Goal: Task Accomplishment & Management: Manage account settings

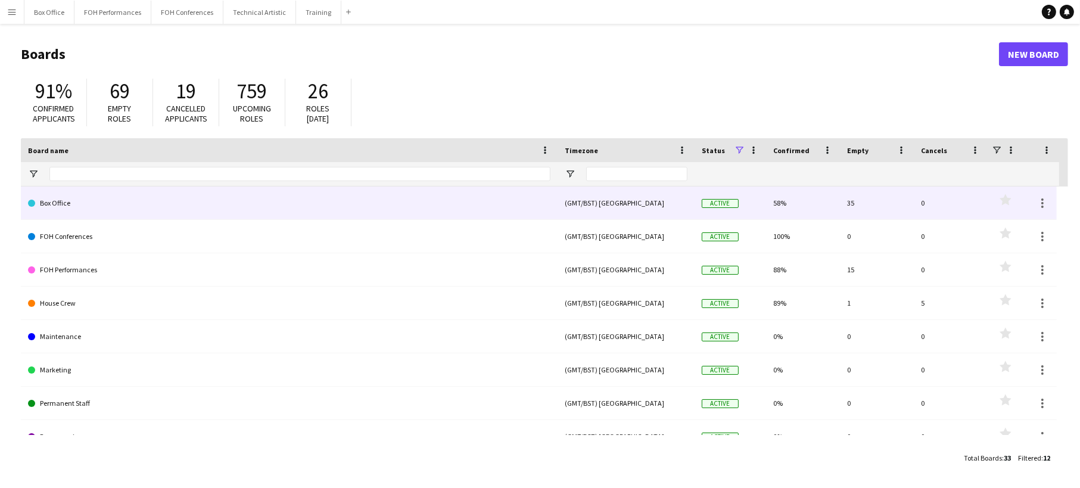
click at [487, 204] on link "Box Office" at bounding box center [289, 202] width 522 height 33
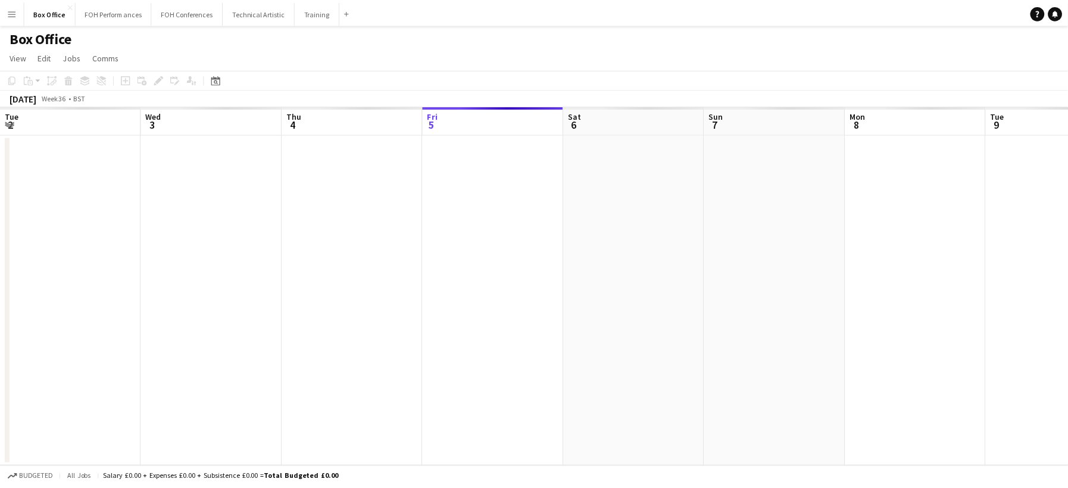
scroll to position [0, 285]
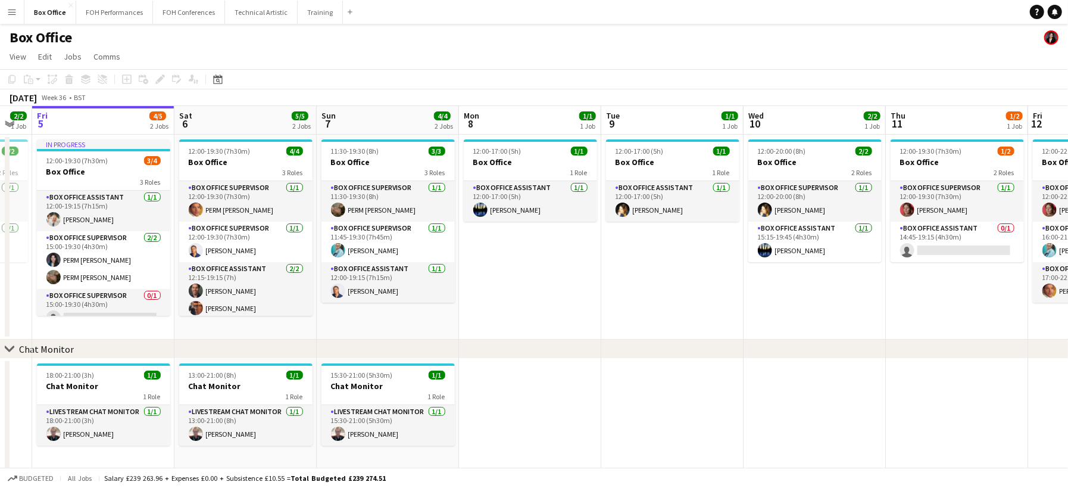
drag, startPoint x: 677, startPoint y: 279, endPoint x: 582, endPoint y: 273, distance: 95.4
click at [582, 273] on app-calendar-viewport "Tue 2 2/2 1 Job Wed 3 1/1 1 Job Thu 4 2/2 1 Job Fri 5 4/5 2 Jobs Sat 6 5/5 2 Jo…" at bounding box center [534, 288] width 1068 height 364
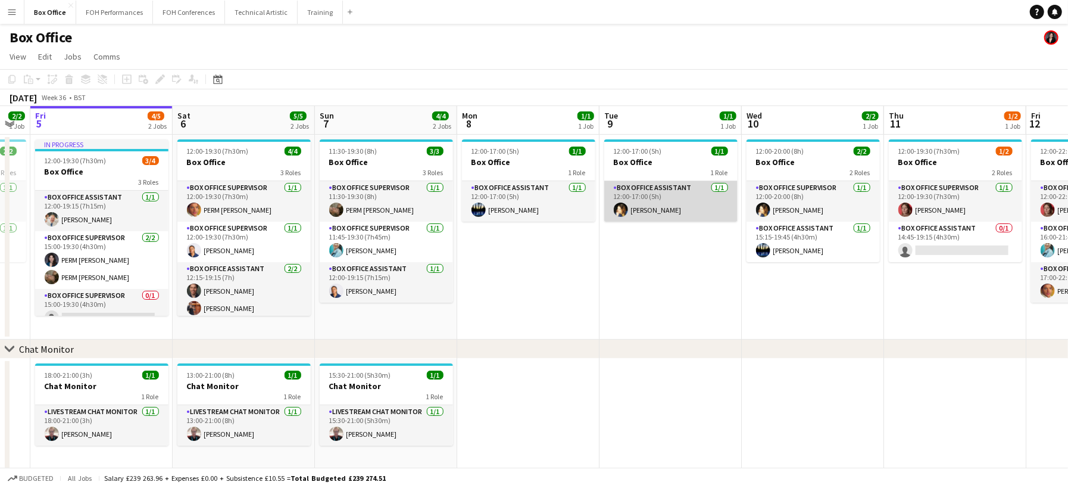
click at [681, 208] on app-card-role "Box Office Assistant 1/1 12:00-17:00 (5h) Birgit Ludwig" at bounding box center [670, 201] width 133 height 40
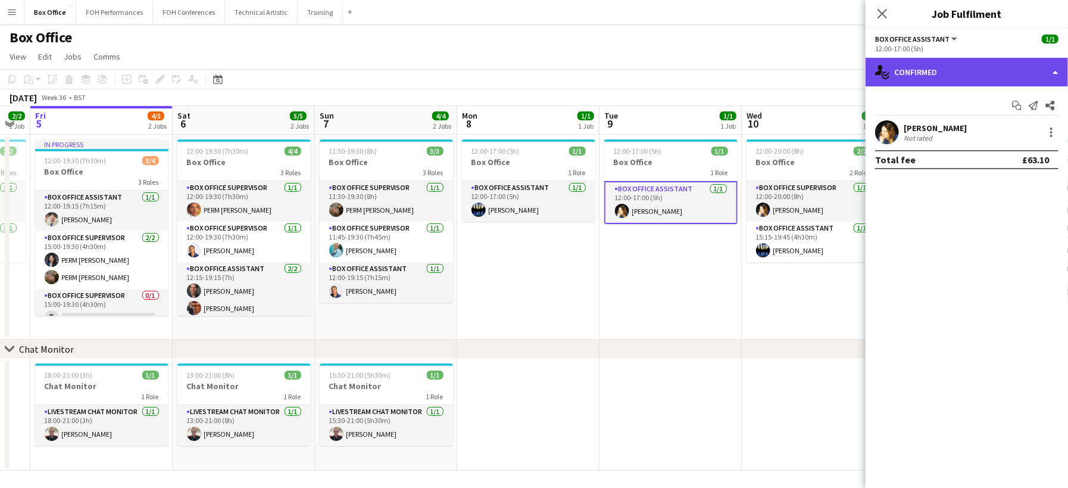
click at [1050, 68] on div "single-neutral-actions-check-2 Confirmed" at bounding box center [967, 72] width 202 height 29
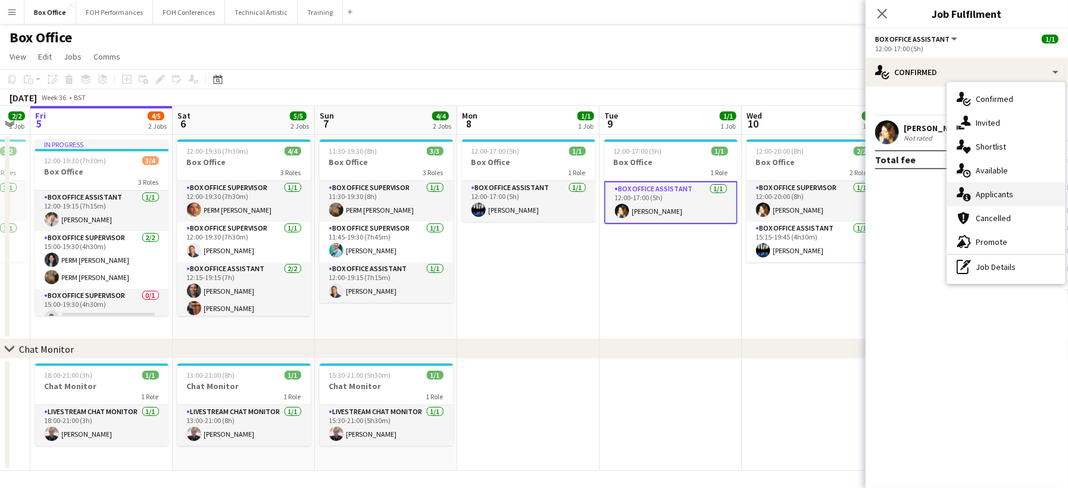
click at [1026, 189] on div "single-neutral-actions-information Applicants" at bounding box center [1006, 194] width 118 height 24
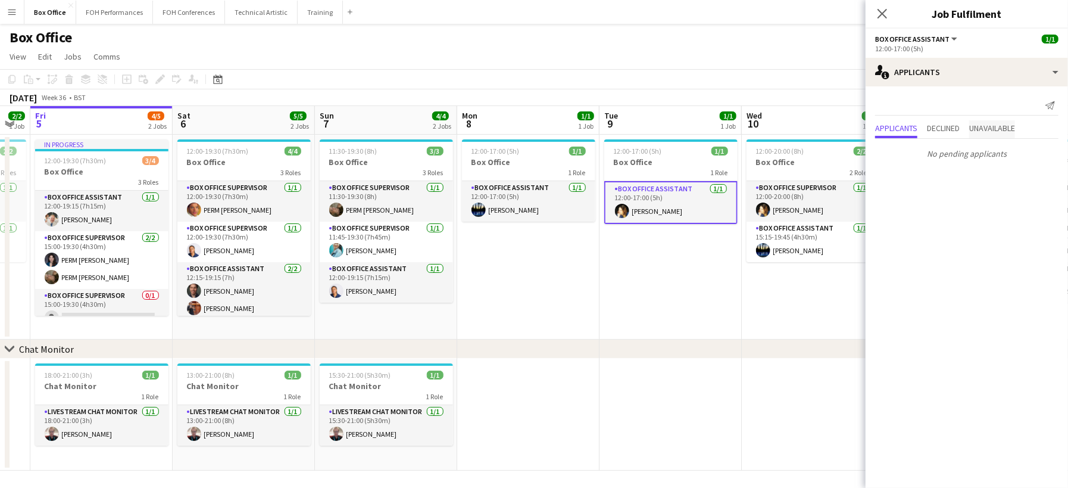
click at [994, 124] on span "Unavailable" at bounding box center [992, 128] width 46 height 8
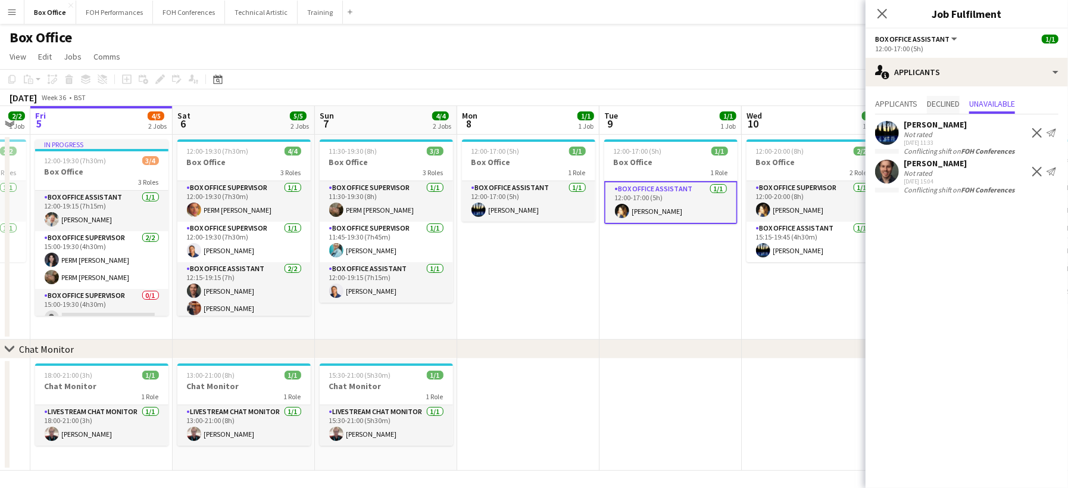
click at [948, 102] on span "Declined" at bounding box center [943, 103] width 33 height 8
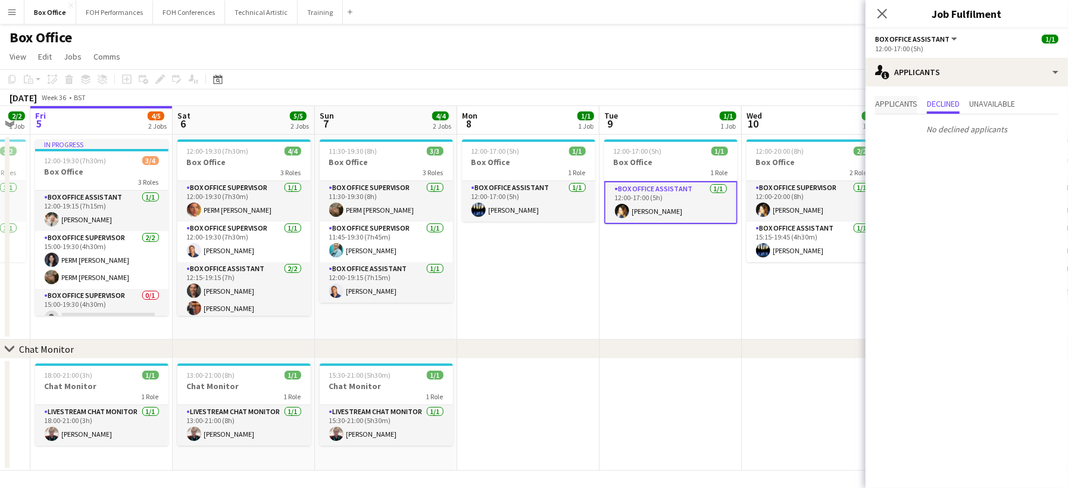
click at [901, 102] on span "Applicants" at bounding box center [896, 103] width 42 height 8
click at [1005, 99] on span "Unavailable" at bounding box center [992, 103] width 46 height 8
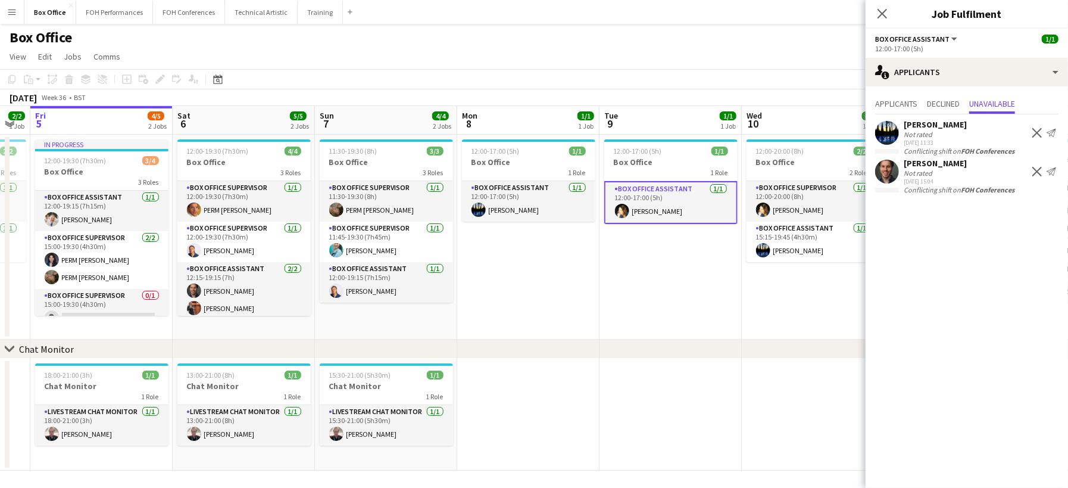
click at [667, 296] on app-date-cell "12:00-17:00 (5h) 1/1 Box Office 1 Role Box Office Assistant 1/1 12:00-17:00 (5h…" at bounding box center [671, 237] width 142 height 205
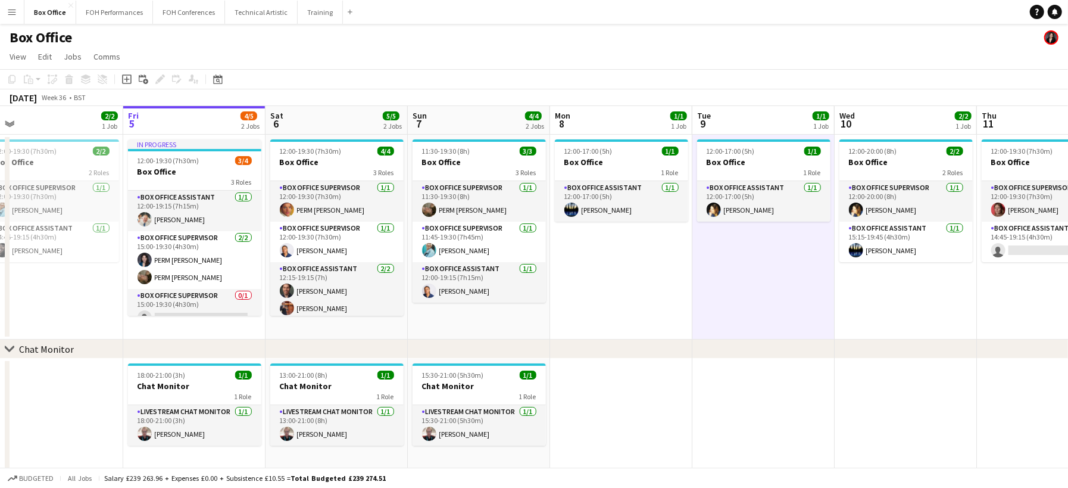
scroll to position [0, 301]
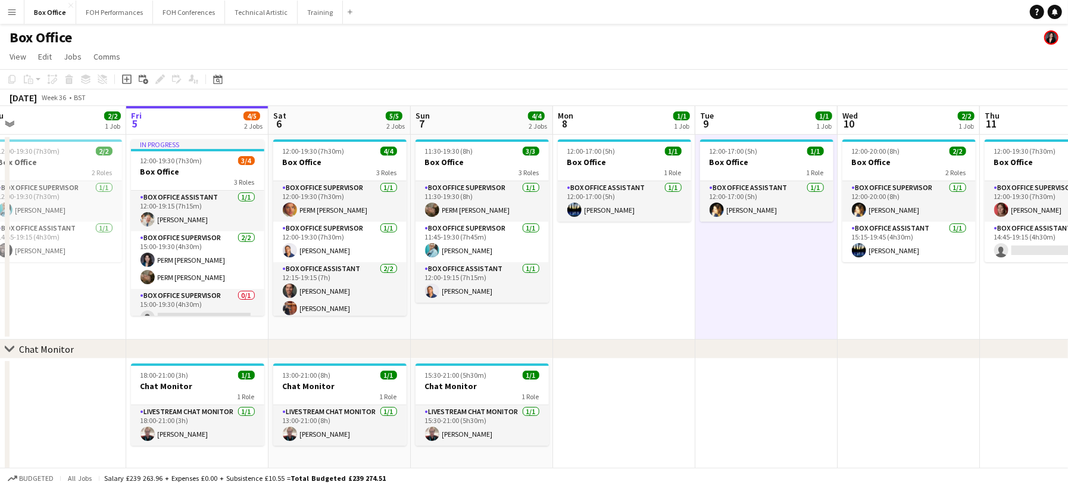
drag, startPoint x: 655, startPoint y: 311, endPoint x: 769, endPoint y: 277, distance: 119.1
click at [769, 277] on app-calendar-viewport "Tue 2 2/2 1 Job Wed 3 1/1 1 Job Thu 4 2/2 1 Job Fri 5 4/5 2 Jobs Sat 6 5/5 2 Jo…" at bounding box center [534, 288] width 1068 height 364
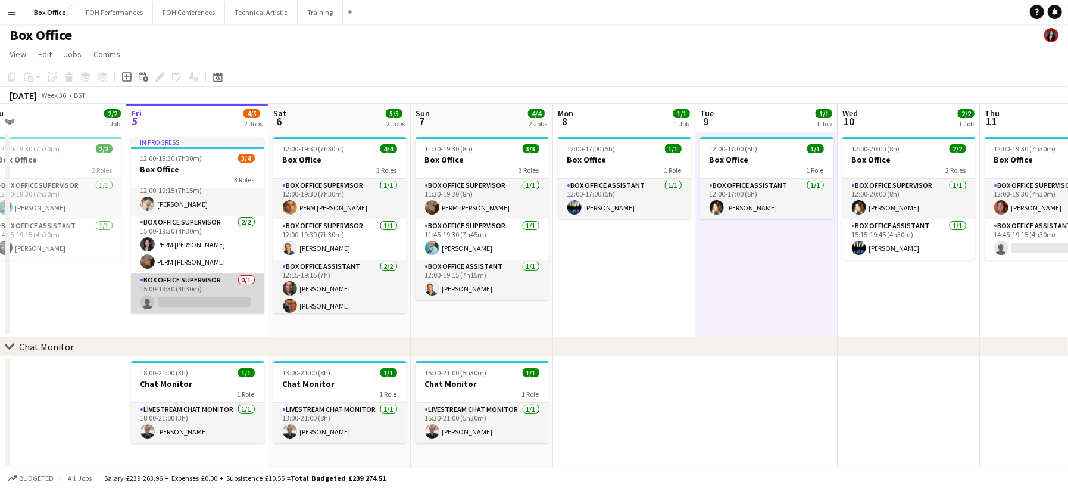
scroll to position [0, 0]
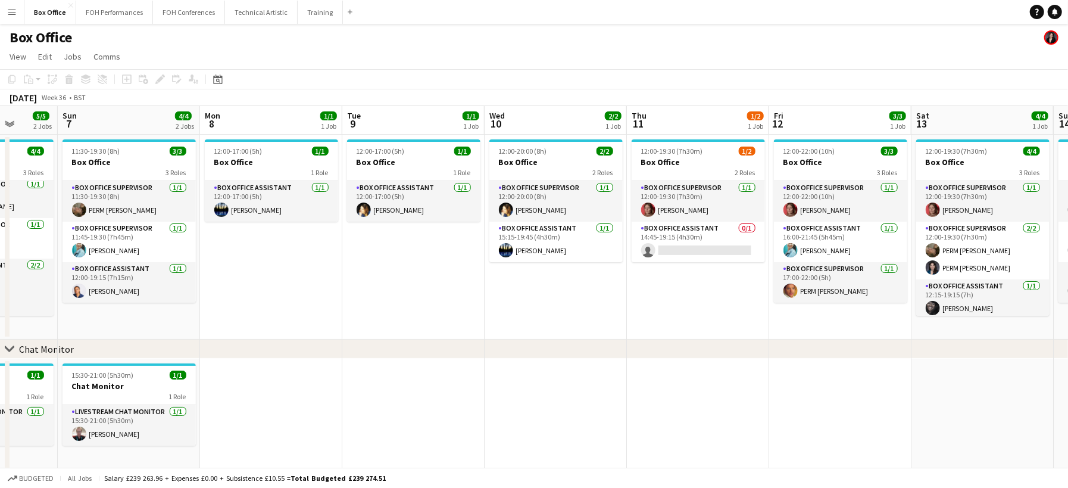
scroll to position [0, 376]
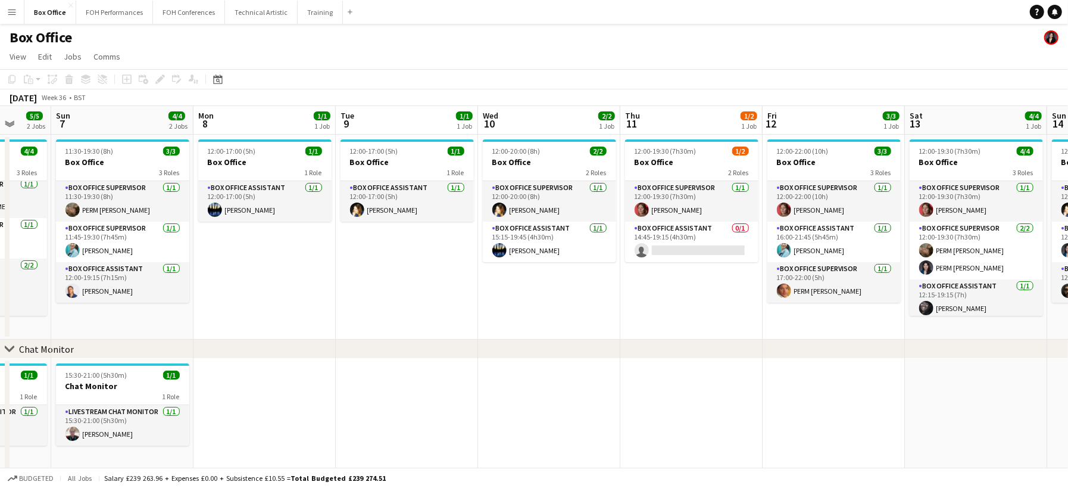
drag, startPoint x: 782, startPoint y: 310, endPoint x: 407, endPoint y: 258, distance: 379.3
click at [407, 258] on app-calendar-viewport "Thu 4 2/2 1 Job Fri 5 4/5 2 Jobs Sat 6 5/5 2 Jobs Sun 7 4/4 2 Jobs Mon 8 1/1 1 …" at bounding box center [534, 288] width 1068 height 364
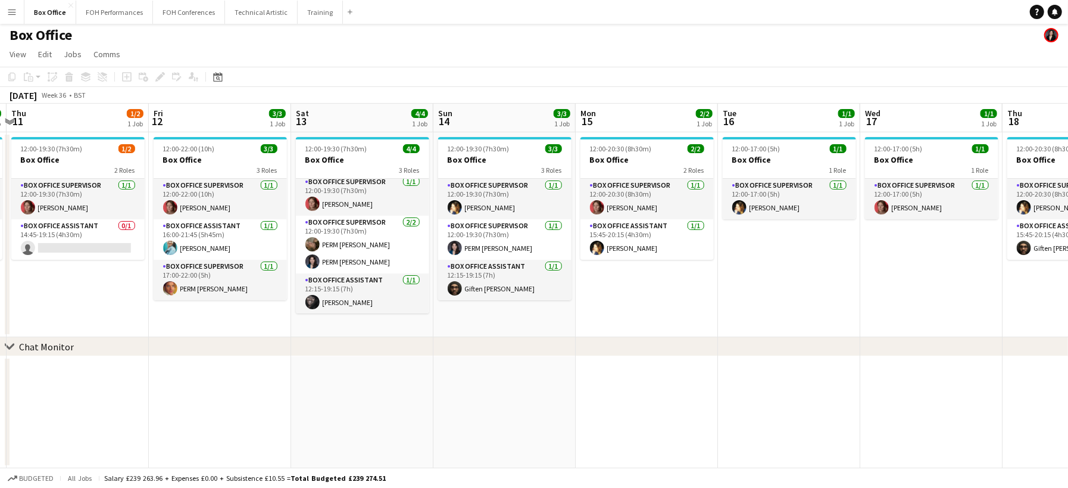
drag, startPoint x: 835, startPoint y: 330, endPoint x: 258, endPoint y: 282, distance: 578.4
click at [258, 282] on app-calendar-viewport "Mon 8 1/1 1 Job Tue 9 1/1 1 Job Wed 10 2/2 1 Job Thu 11 1/2 1 Job Fri 12 3/3 1 …" at bounding box center [534, 286] width 1068 height 364
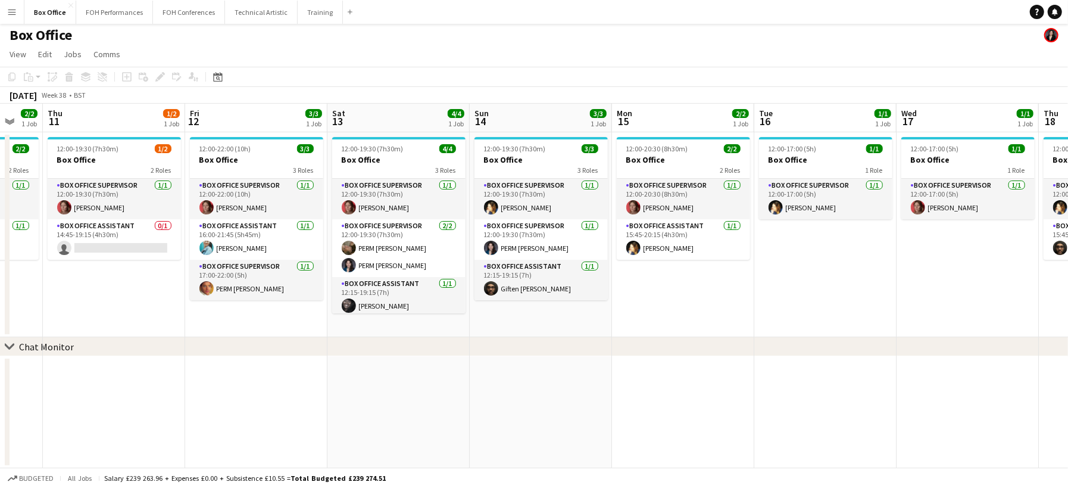
scroll to position [0, 369]
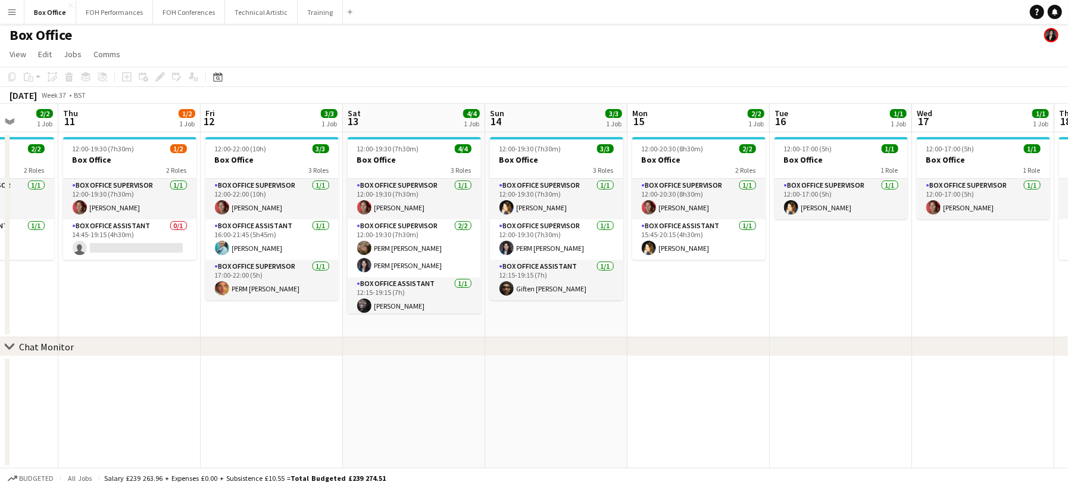
drag, startPoint x: 1014, startPoint y: 279, endPoint x: 1075, endPoint y: 247, distance: 69.3
click at [1068, 247] on html "Menu Boards Boards Boards All jobs Status Workforce Workforce My Workforce Recr…" at bounding box center [534, 243] width 1068 height 491
